Goal: Transaction & Acquisition: Subscribe to service/newsletter

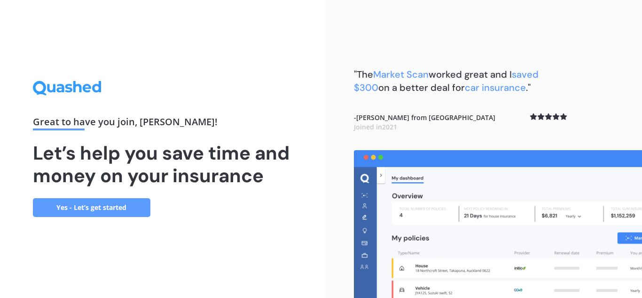
click at [84, 208] on link "Yes - Let’s get started" at bounding box center [92, 207] width 118 height 19
